Goal: Answer question/provide support

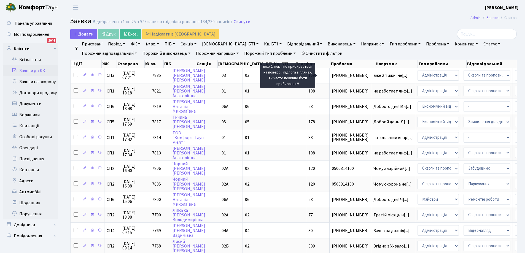
select select "25"
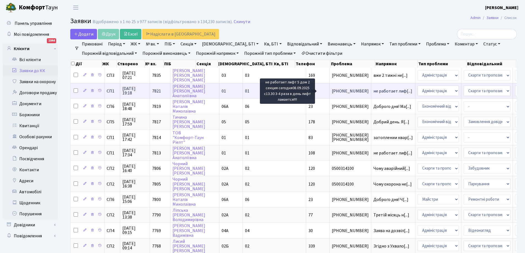
click at [373, 91] on span "не работает лиф[...]" at bounding box center [392, 91] width 39 height 6
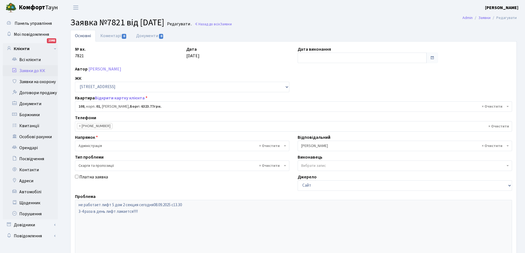
select select "20033"
select select "55"
click at [110, 36] on link "Коментарі 0" at bounding box center [114, 35] width 36 height 11
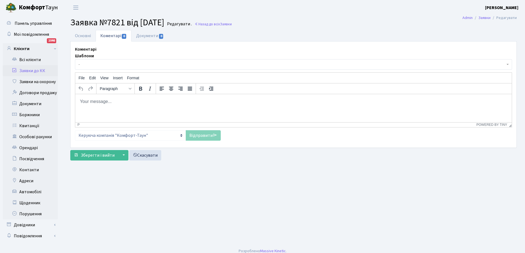
click at [120, 101] on p "Rich Text Area. Press ALT-0 for help." at bounding box center [294, 101] width 428 height 6
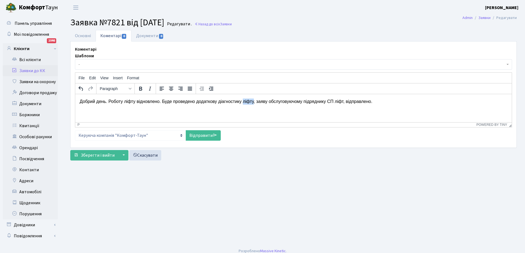
drag, startPoint x: 241, startPoint y: 102, endPoint x: 251, endPoint y: 102, distance: 10.0
click at [251, 102] on p "Добрий день. Роботу ліфту відновлено. Буде проведено додаткову діагностику ліфт…" at bounding box center [294, 101] width 428 height 6
click at [198, 134] on link "Відправити" at bounding box center [203, 135] width 35 height 10
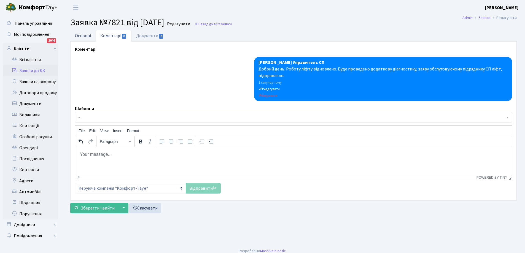
click at [84, 36] on link "Основні" at bounding box center [82, 35] width 25 height 11
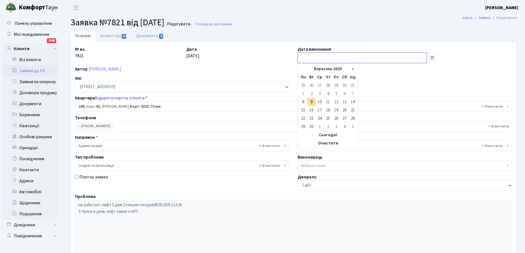
click at [308, 59] on input "text" at bounding box center [362, 58] width 129 height 10
click at [312, 103] on td "9" at bounding box center [311, 102] width 8 height 8
type input "[DATE]"
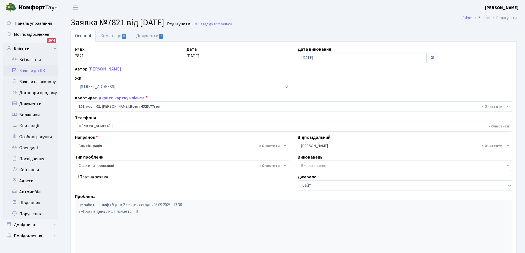
scroll to position [75, 0]
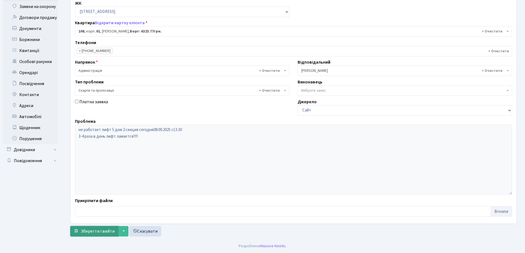
click at [92, 232] on span "Зберегти і вийти" at bounding box center [98, 231] width 34 height 6
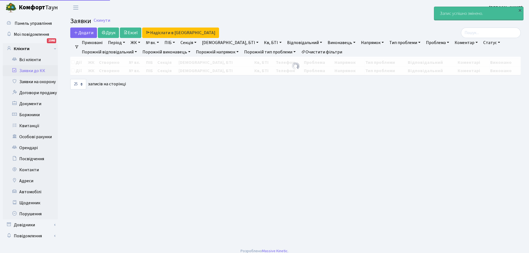
select select "25"
